Goal: Information Seeking & Learning: Learn about a topic

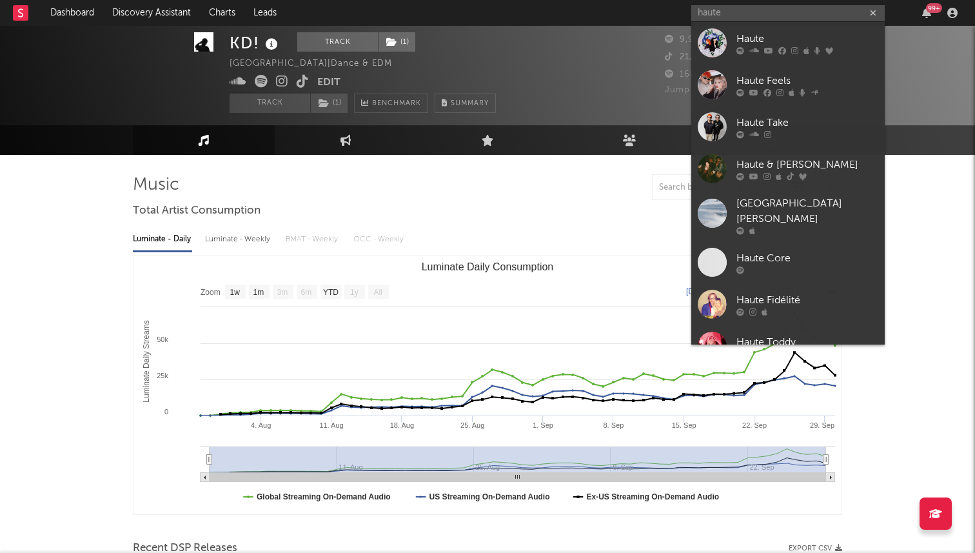
select select "1w"
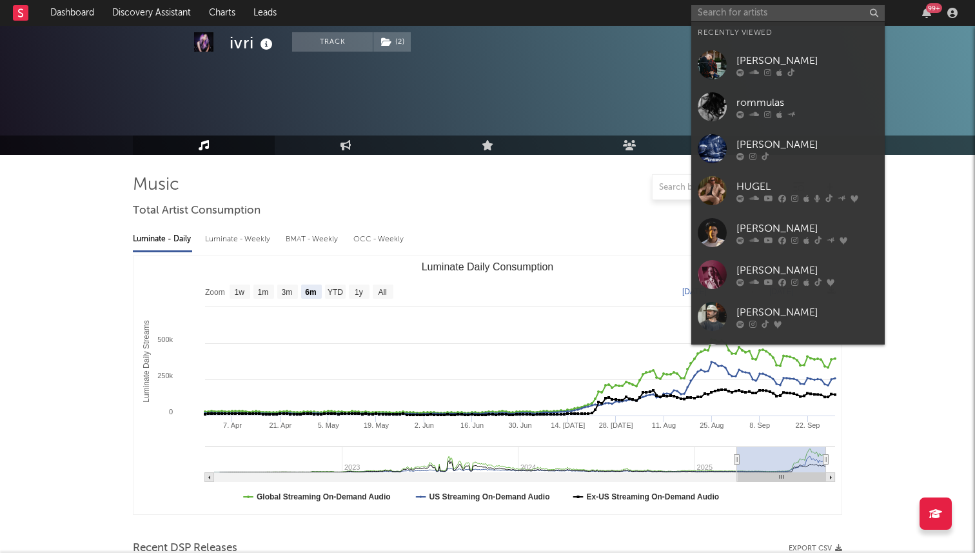
select select "6m"
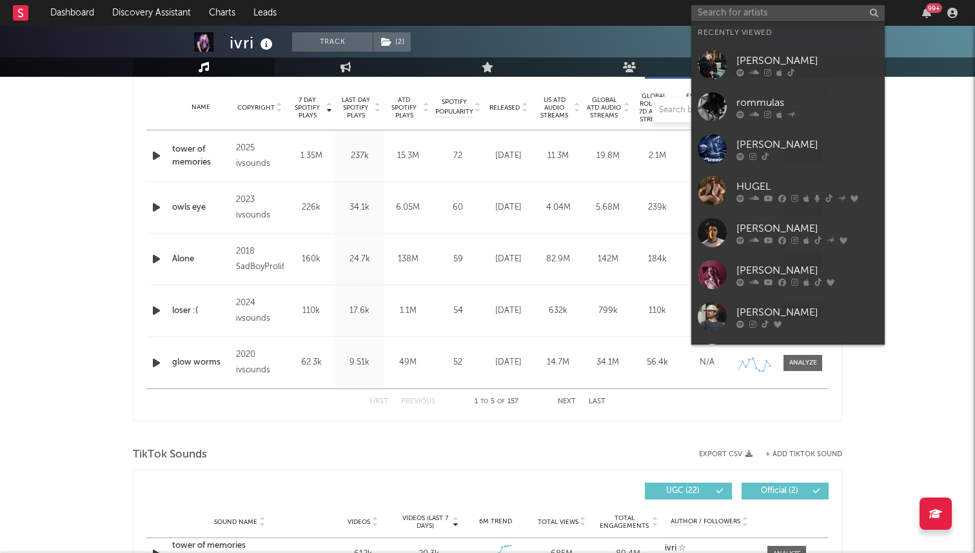
type input "t"
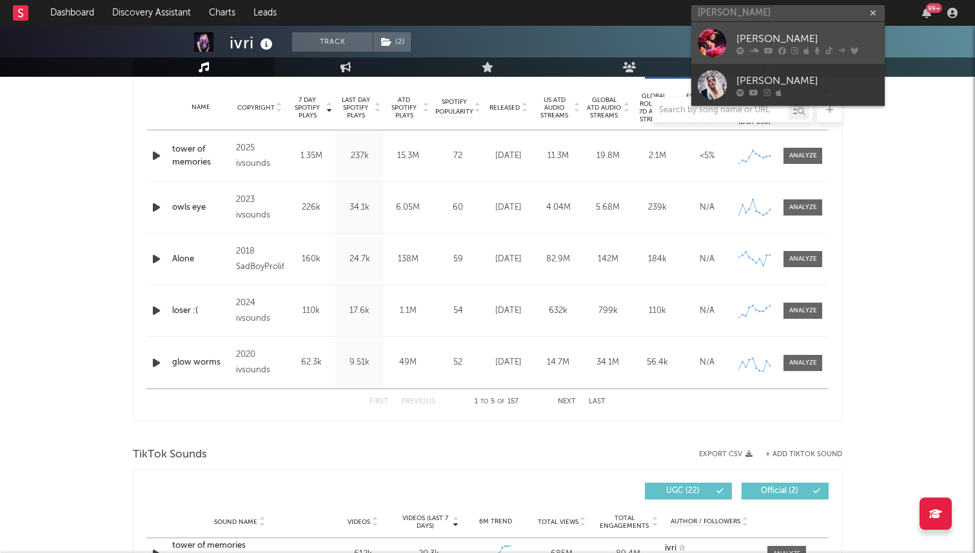
type input "[PERSON_NAME]"
click at [772, 39] on div "[PERSON_NAME]" at bounding box center [808, 38] width 142 height 15
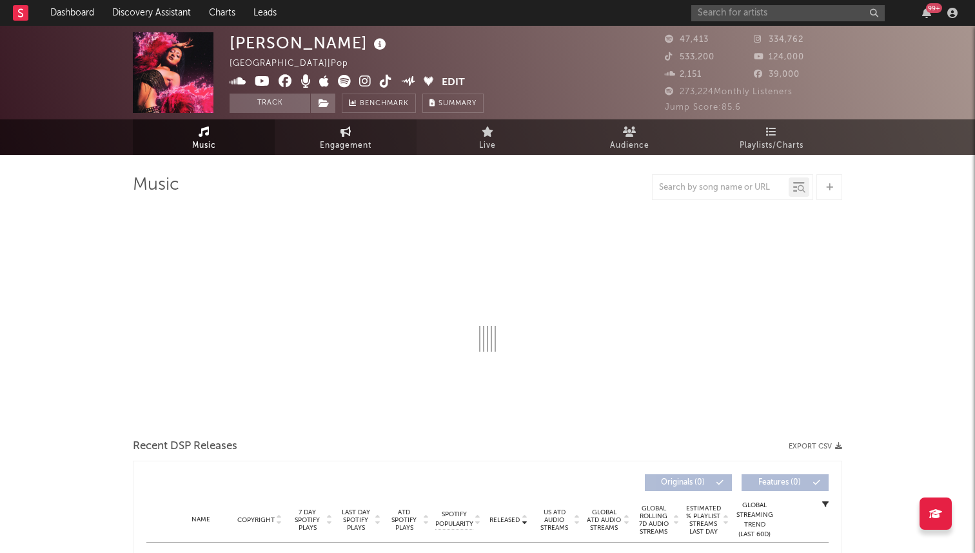
click at [361, 139] on span "Engagement" at bounding box center [346, 145] width 52 height 15
select select "1w"
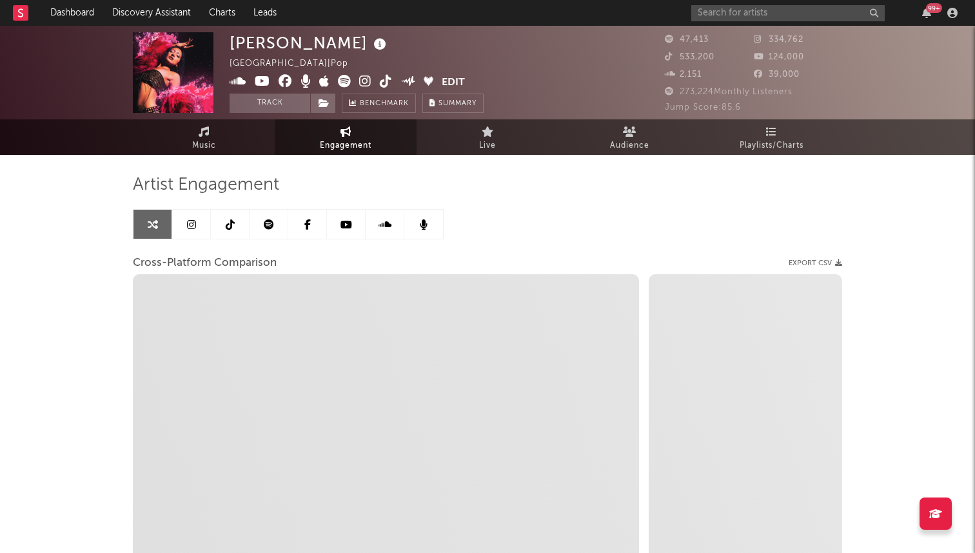
click at [235, 219] on link at bounding box center [230, 224] width 39 height 29
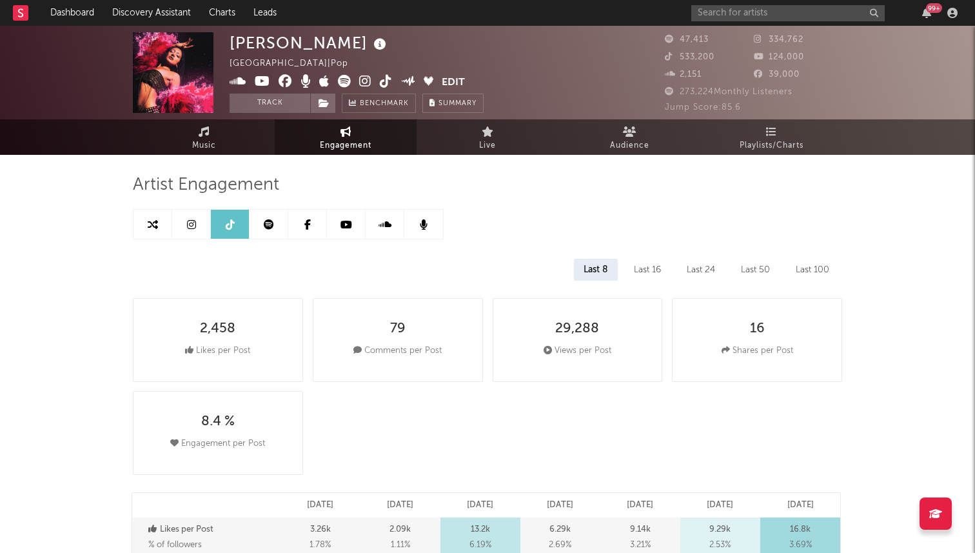
select select "6m"
click at [653, 270] on div "Last 16" at bounding box center [647, 270] width 46 height 22
click at [698, 266] on div "Last 24" at bounding box center [701, 270] width 48 height 22
click at [641, 269] on div "Last 16" at bounding box center [647, 270] width 46 height 22
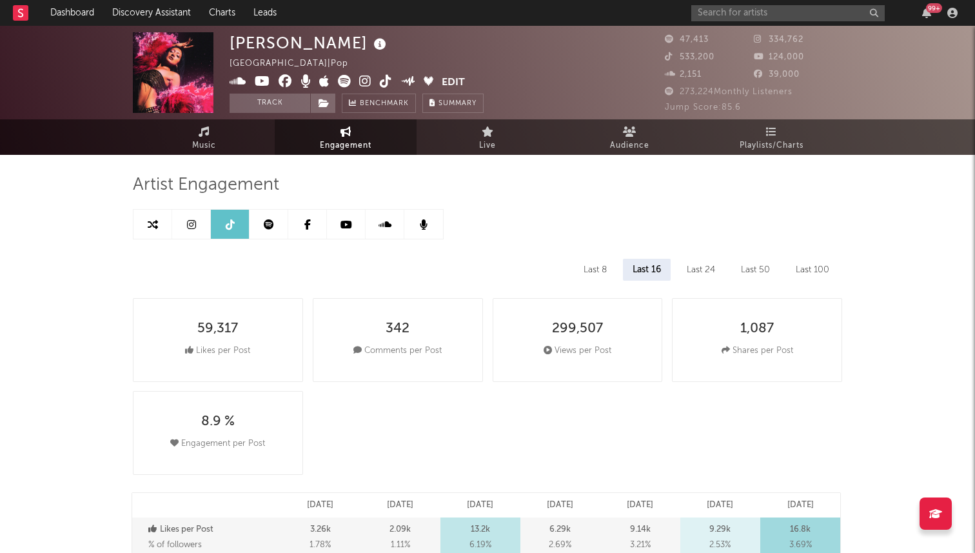
click at [590, 270] on div "Last 8" at bounding box center [595, 270] width 43 height 22
click at [652, 268] on div "Last 16" at bounding box center [647, 270] width 46 height 22
click at [687, 270] on div "Last 24" at bounding box center [701, 270] width 48 height 22
click at [386, 80] on icon at bounding box center [386, 81] width 12 height 13
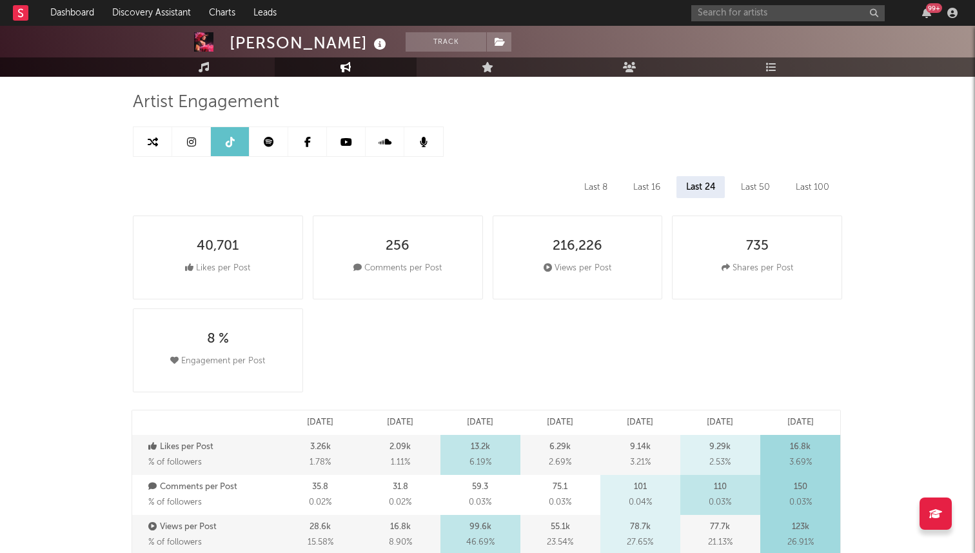
scroll to position [51, 0]
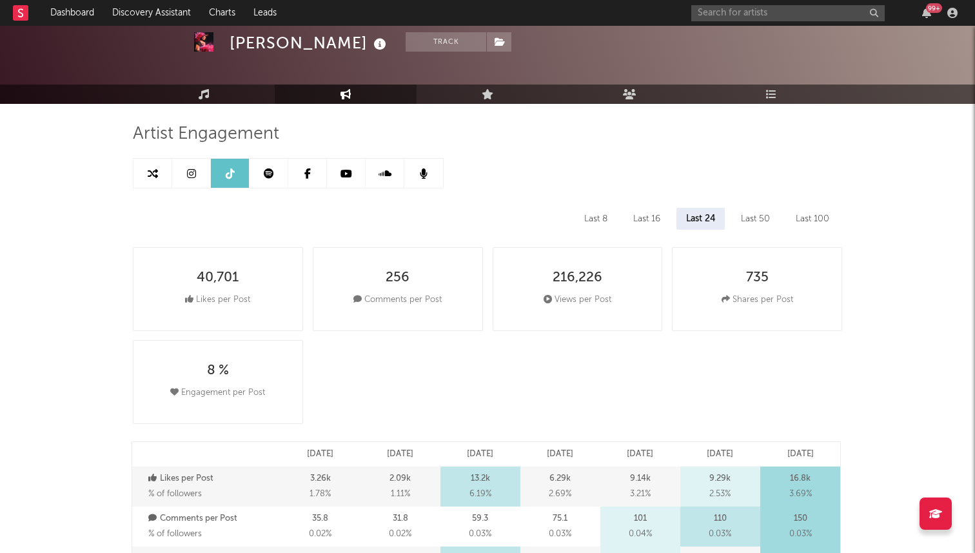
click at [186, 175] on link at bounding box center [191, 173] width 39 height 29
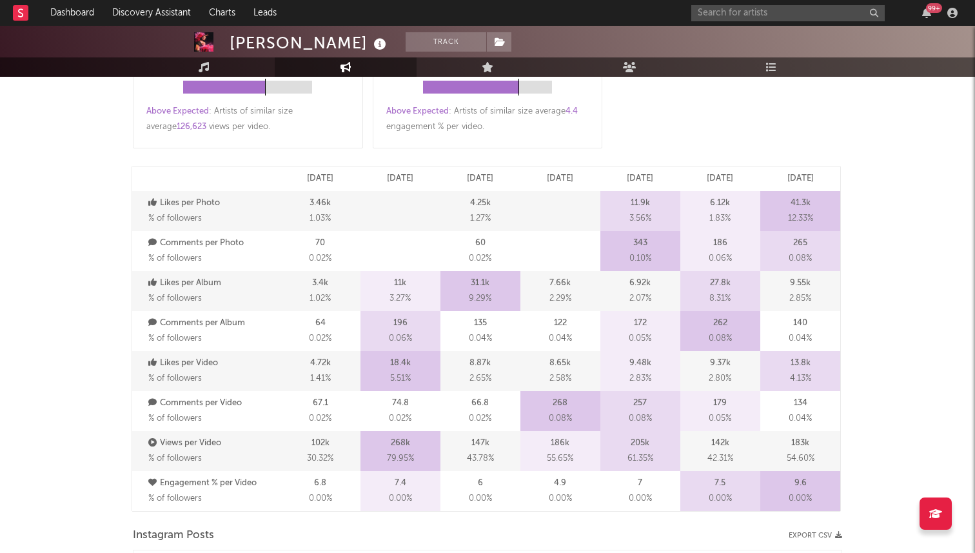
select select "6m"
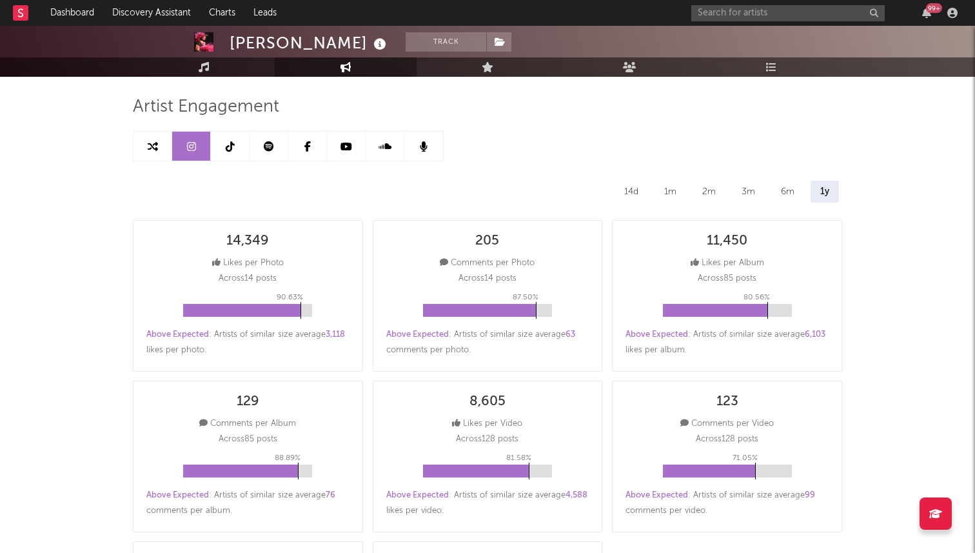
scroll to position [80, 0]
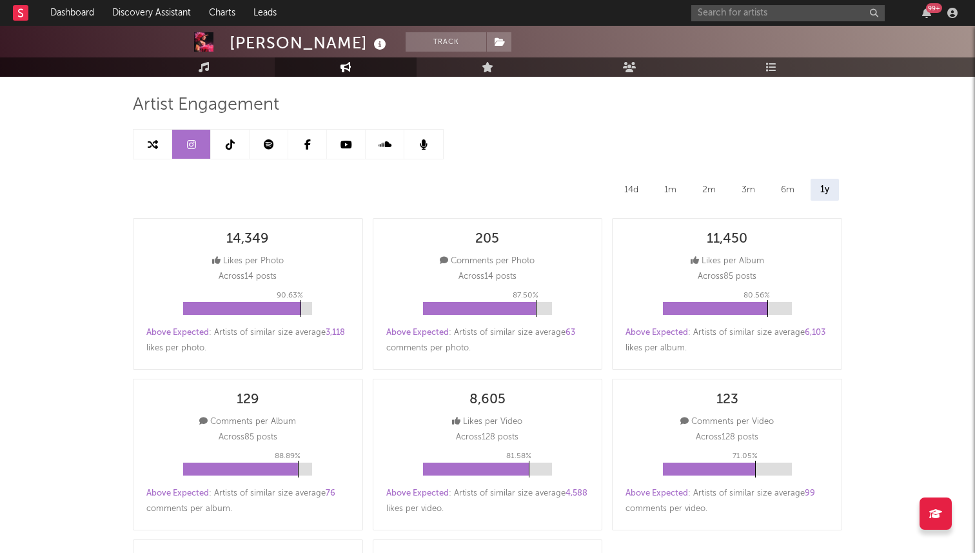
click at [227, 147] on icon at bounding box center [230, 144] width 9 height 10
select select "6m"
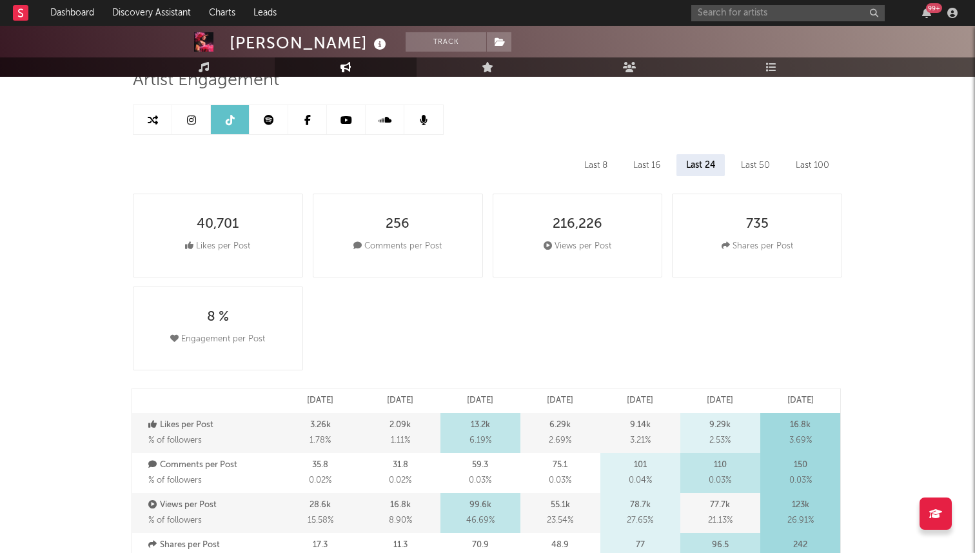
scroll to position [97, 0]
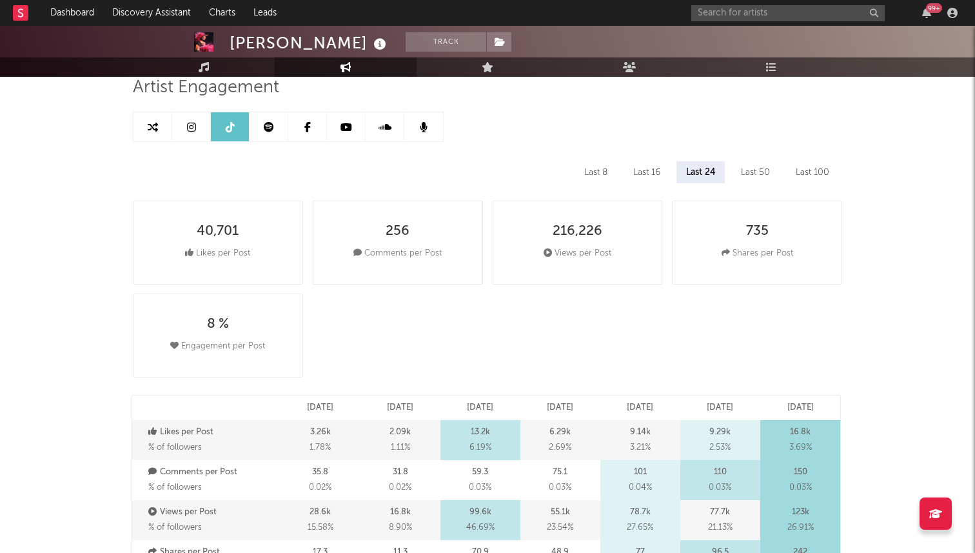
click at [651, 172] on div "Last 16" at bounding box center [647, 172] width 46 height 22
click at [596, 168] on div "Last 8" at bounding box center [595, 172] width 43 height 22
click at [648, 171] on div "Last 16" at bounding box center [647, 172] width 46 height 22
click at [697, 179] on div "Last 24" at bounding box center [701, 172] width 48 height 22
click at [649, 172] on div "Last 16" at bounding box center [647, 172] width 46 height 22
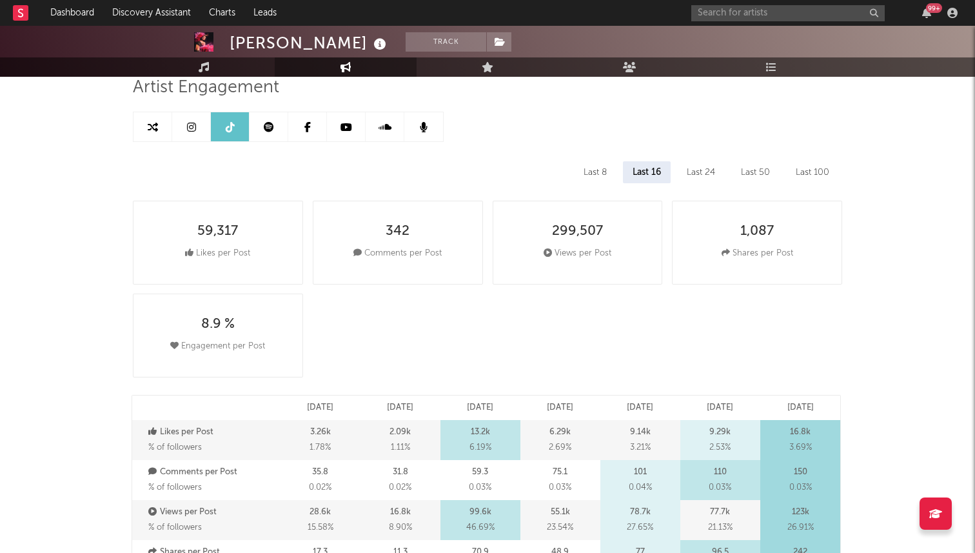
click at [679, 174] on div "Last 24" at bounding box center [701, 172] width 48 height 22
click at [649, 167] on div "Last 16" at bounding box center [647, 172] width 46 height 22
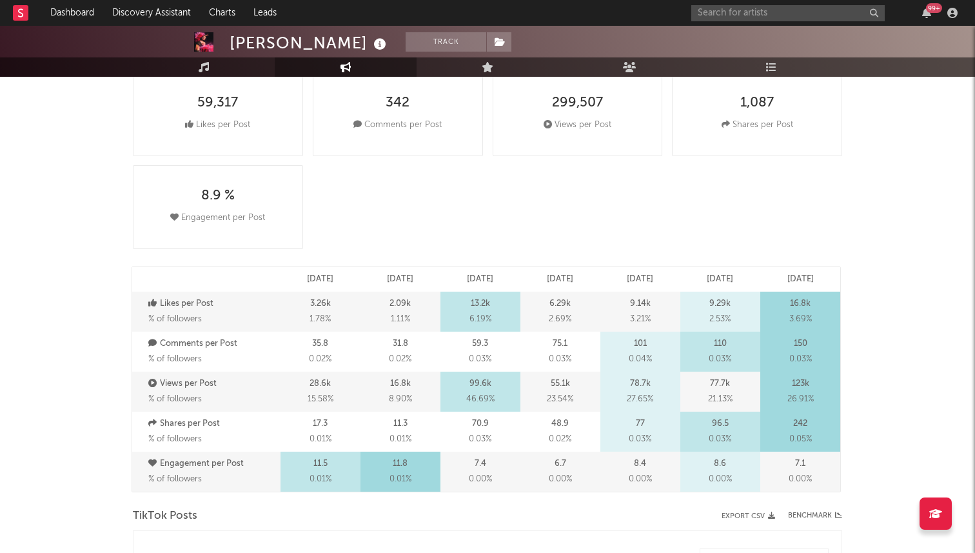
scroll to position [227, 0]
